Goal: Entertainment & Leisure: Browse casually

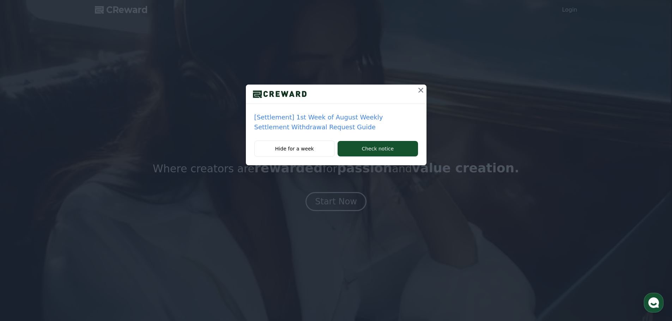
click at [424, 89] on icon at bounding box center [420, 90] width 8 height 8
click at [422, 91] on icon at bounding box center [420, 90] width 8 height 8
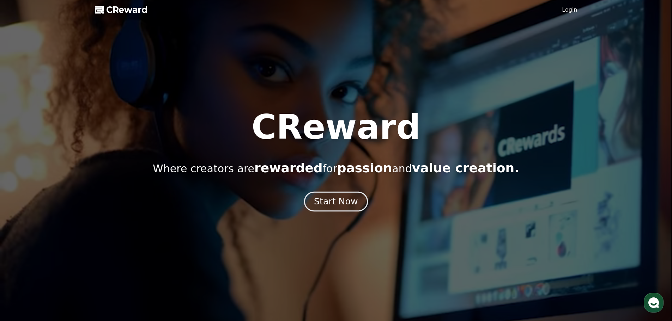
click at [342, 204] on div "Start Now" at bounding box center [336, 202] width 44 height 12
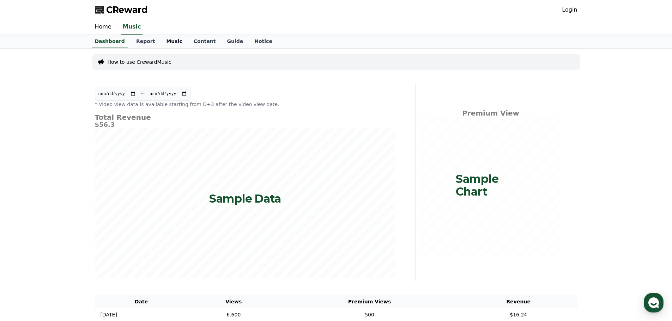
click at [168, 46] on link "Music" at bounding box center [173, 41] width 27 height 13
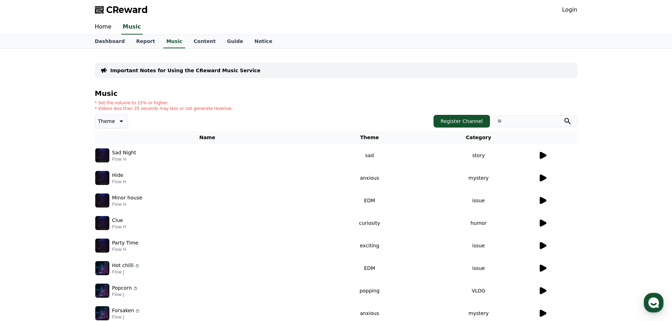
click at [544, 158] on icon at bounding box center [542, 155] width 8 height 8
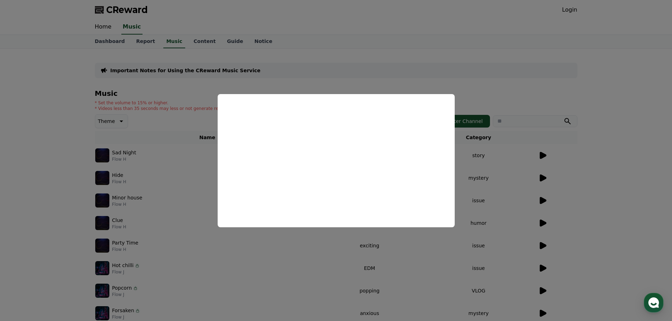
click at [167, 120] on button "close modal" at bounding box center [336, 160] width 672 height 321
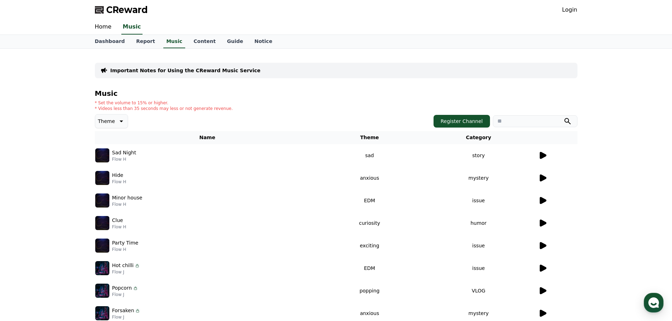
click at [539, 248] on icon at bounding box center [542, 245] width 8 height 8
